Goal: Obtain resource: Obtain resource

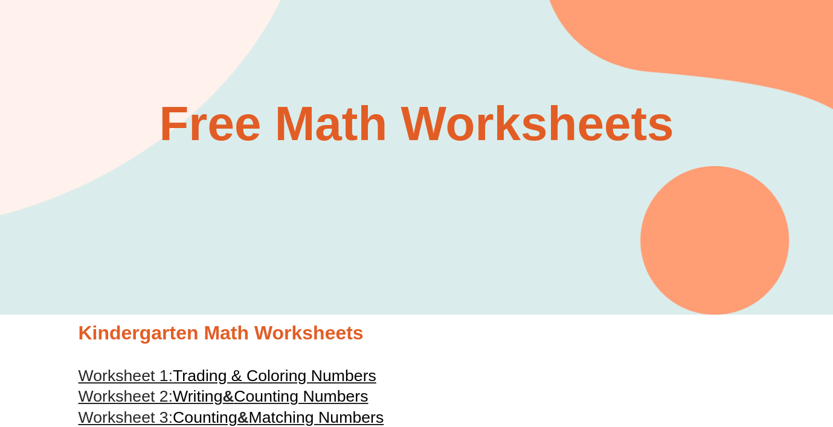
scroll to position [163, 0]
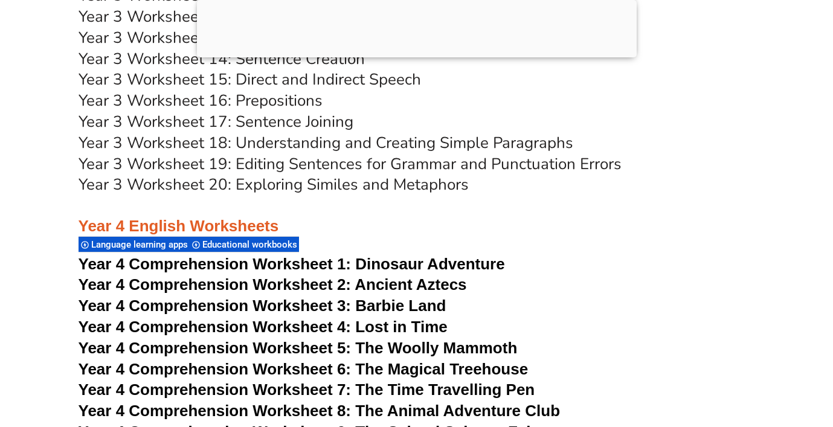
scroll to position [4879, 0]
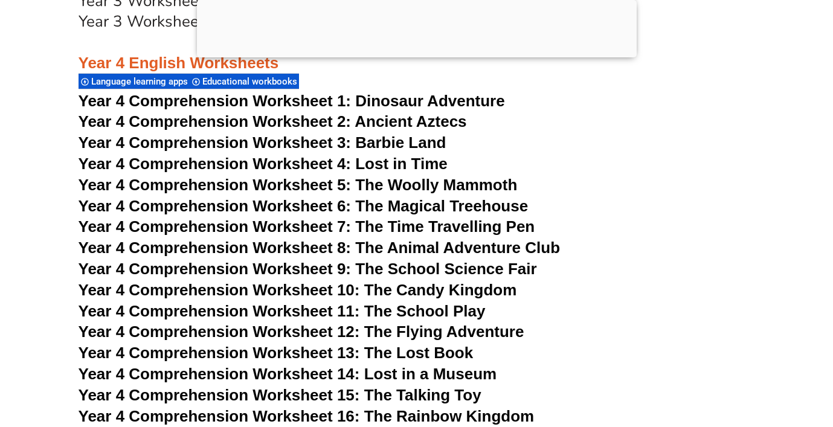
click at [551, 165] on h3 "Year 4 Comprehension Worksheet 4: Lost in Time" at bounding box center [417, 164] width 677 height 21
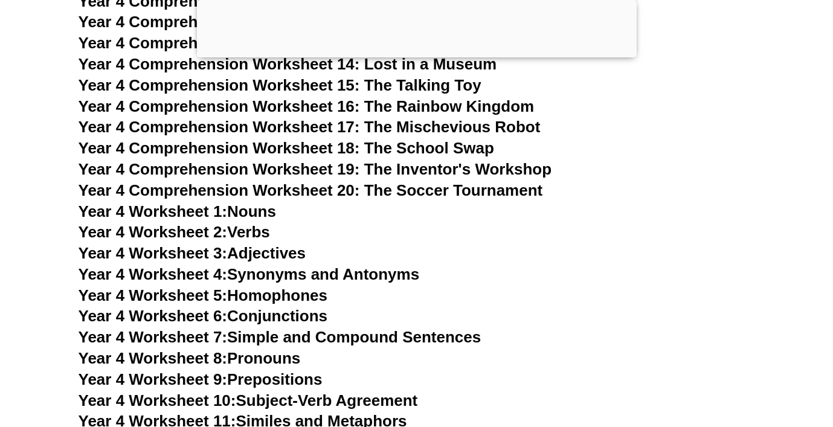
scroll to position [5211, 0]
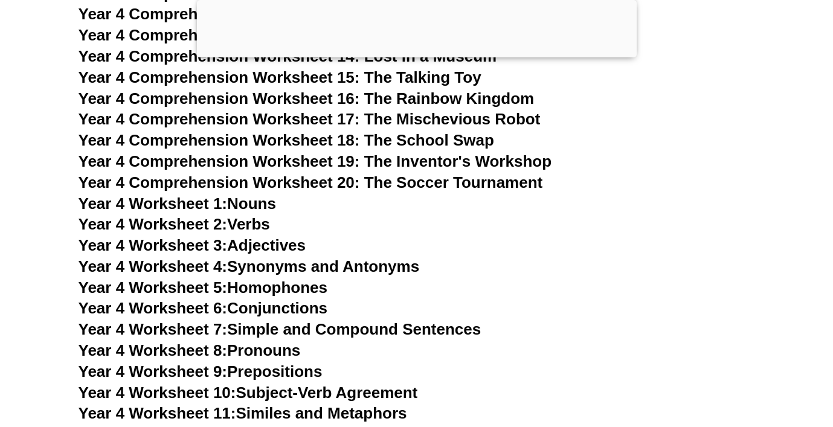
click at [248, 310] on link "Year 4 Worksheet 6: Conjunctions" at bounding box center [203, 308] width 249 height 18
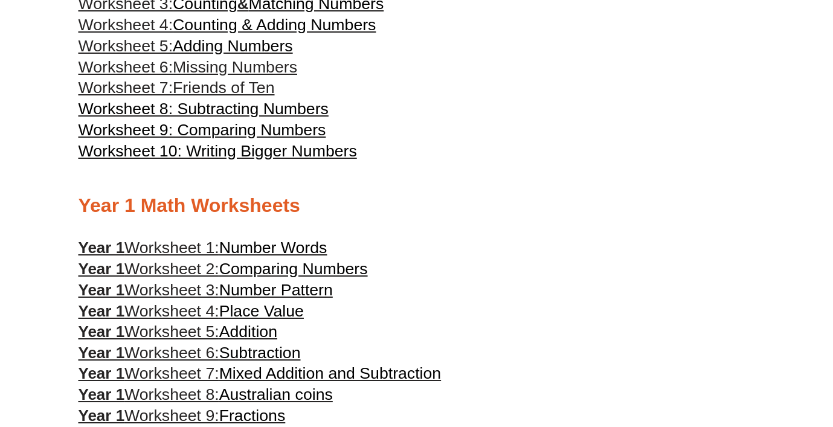
scroll to position [492, 0]
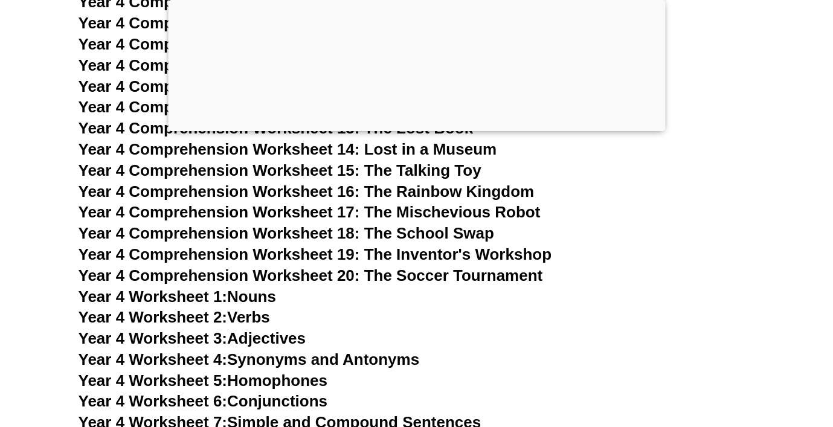
scroll to position [5098, 0]
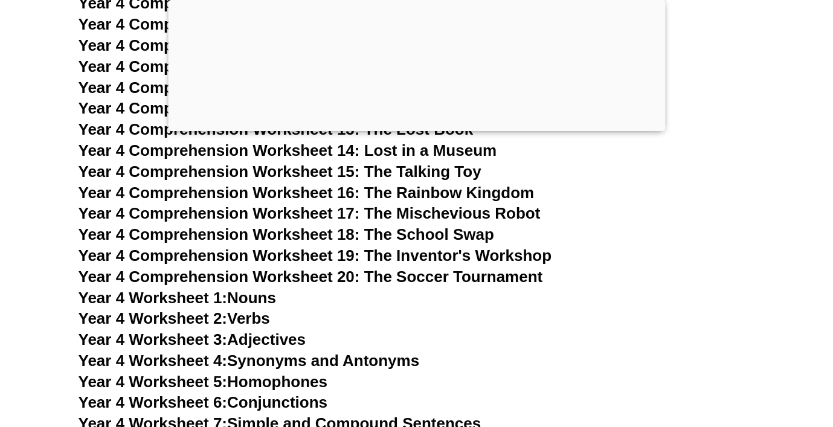
click at [240, 295] on link "Year 4 Worksheet 1: Nouns" at bounding box center [178, 298] width 198 height 18
click at [216, 320] on span "Year 4 Worksheet 2:" at bounding box center [153, 318] width 149 height 18
